Goal: Task Accomplishment & Management: Use online tool/utility

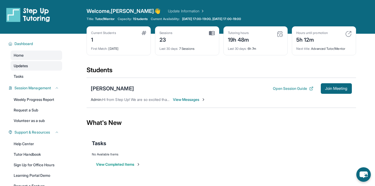
click at [44, 64] on link "Updates" at bounding box center [37, 65] width 52 height 9
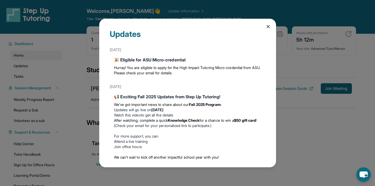
click at [50, 62] on div "Updates September 23rd 🎉 Eligible for ASU Micro-credential Hurray! You are elig…" at bounding box center [187, 93] width 375 height 186
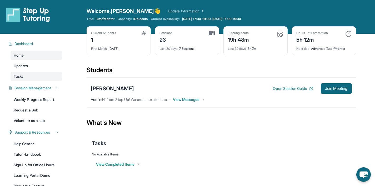
click at [26, 75] on link "Tasks" at bounding box center [37, 76] width 52 height 9
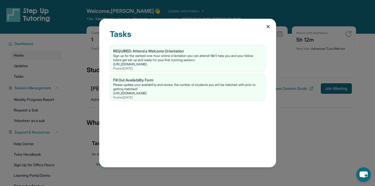
click at [63, 66] on div "Tasks REQUIRED: Attend a Welcome Orientation Sign up for the earliest one-hour …" at bounding box center [187, 93] width 375 height 186
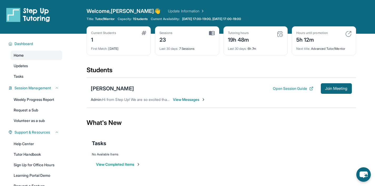
click at [38, 55] on link "Home" at bounding box center [37, 54] width 52 height 9
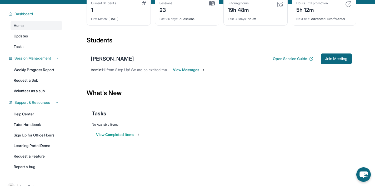
scroll to position [42, 0]
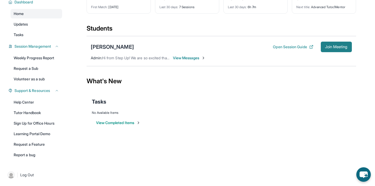
click at [338, 45] on span "Join Meeting" at bounding box center [336, 46] width 23 height 3
